Goal: Information Seeking & Learning: Compare options

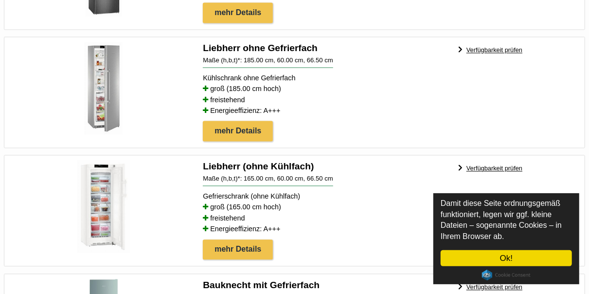
scroll to position [2684, 0]
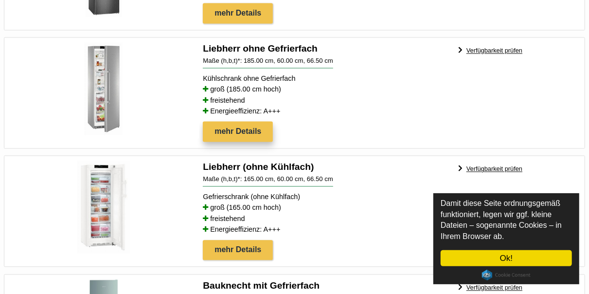
click at [233, 121] on link "mehr Details" at bounding box center [238, 131] width 70 height 20
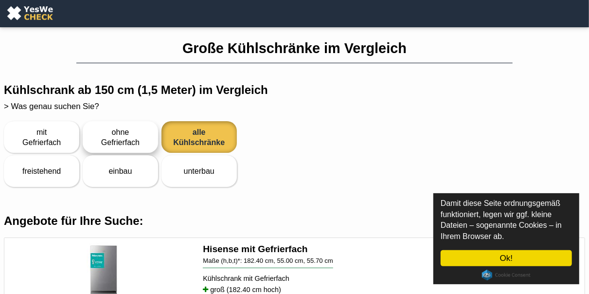
click at [126, 135] on div "ohne Gefrierfach" at bounding box center [120, 137] width 69 height 30
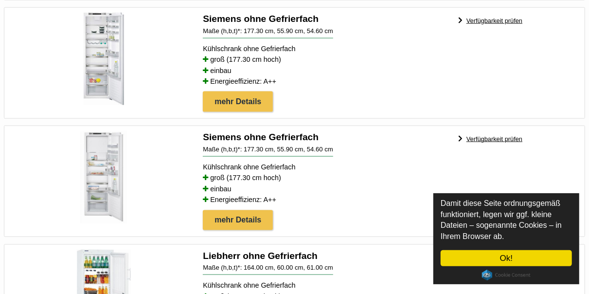
scroll to position [607, 0]
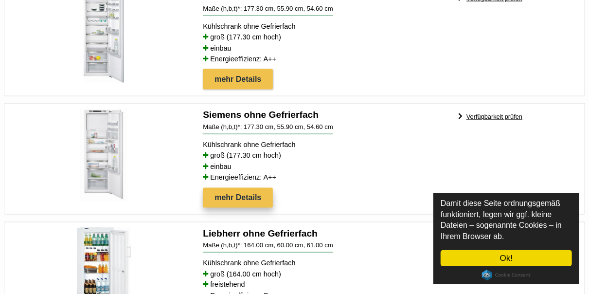
click at [252, 193] on link "mehr Details" at bounding box center [238, 198] width 70 height 20
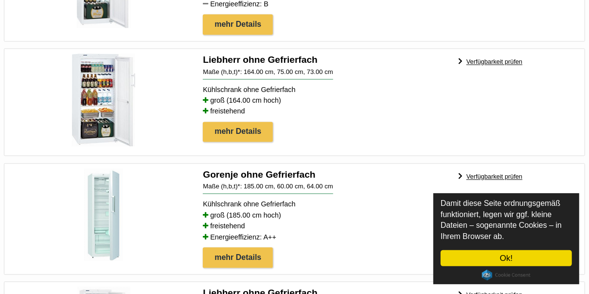
scroll to position [947, 0]
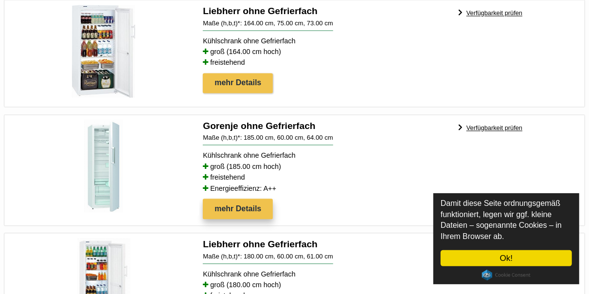
click at [244, 205] on link "mehr Details" at bounding box center [238, 208] width 70 height 20
